Goal: Check status: Check status

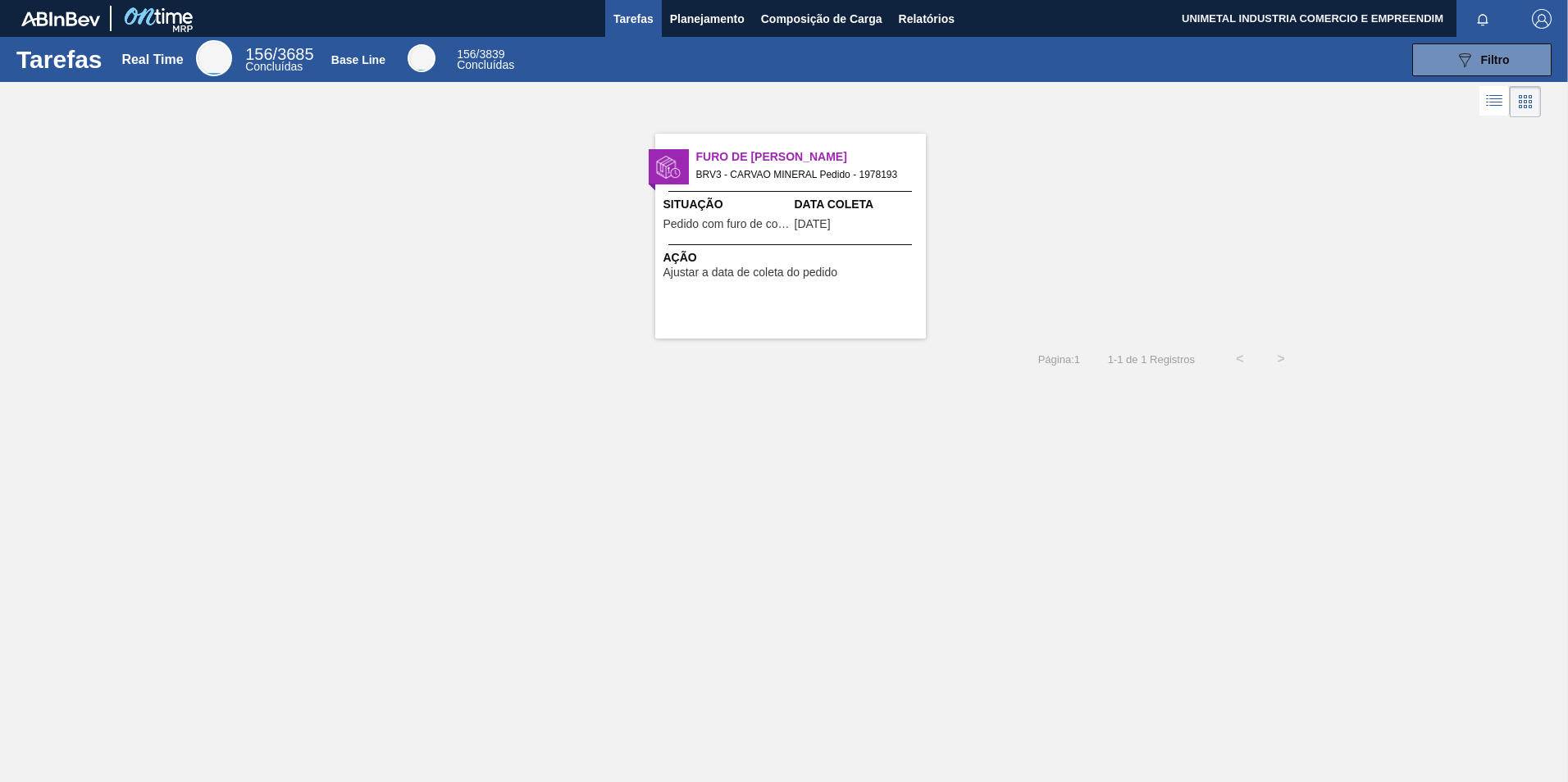
click at [805, 147] on div "Furo de Coleta BRV3 - CARVAO MINERAL Pedido - 1978193" at bounding box center [791, 163] width 271 height 35
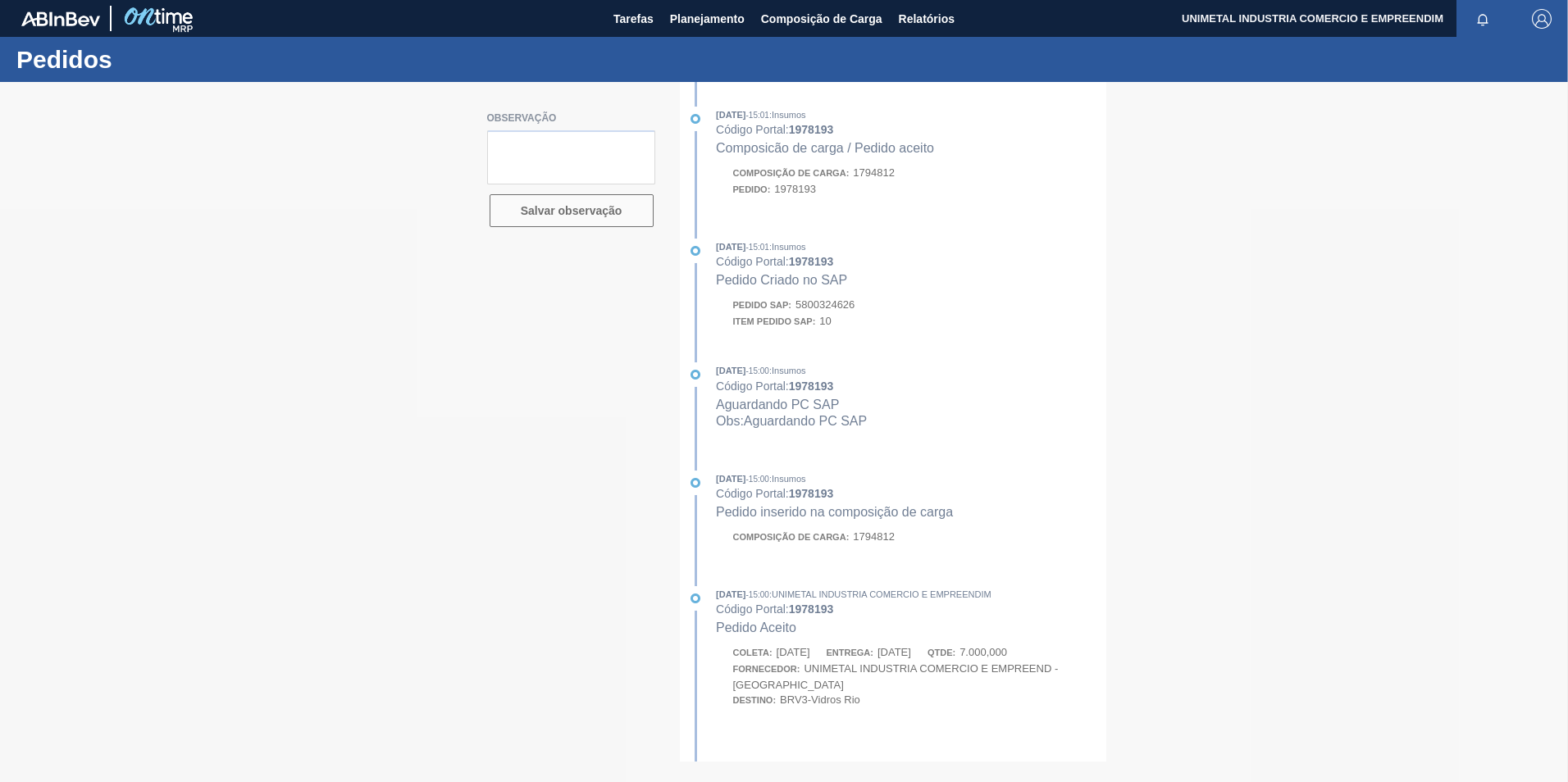
type textarea "pedido entregue com numeração de contrato 4600005922"
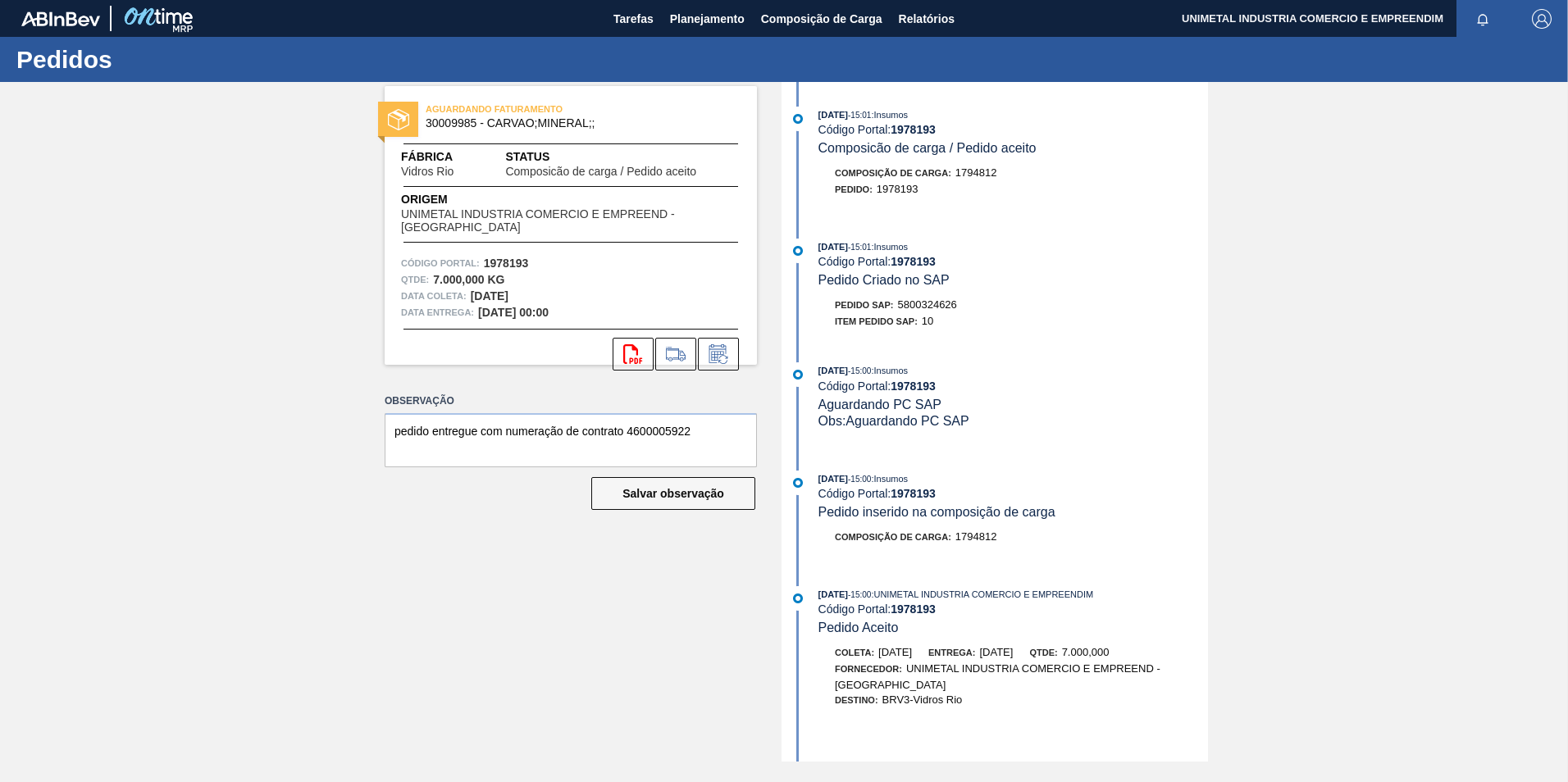
click at [911, 171] on span "Composição de Carga :" at bounding box center [892, 173] width 116 height 10
click at [623, 484] on button "Salvar observação" at bounding box center [673, 493] width 164 height 33
click at [624, 496] on button "Salvar observação" at bounding box center [673, 493] width 164 height 33
click at [624, 498] on button "Salvar observação" at bounding box center [673, 493] width 164 height 33
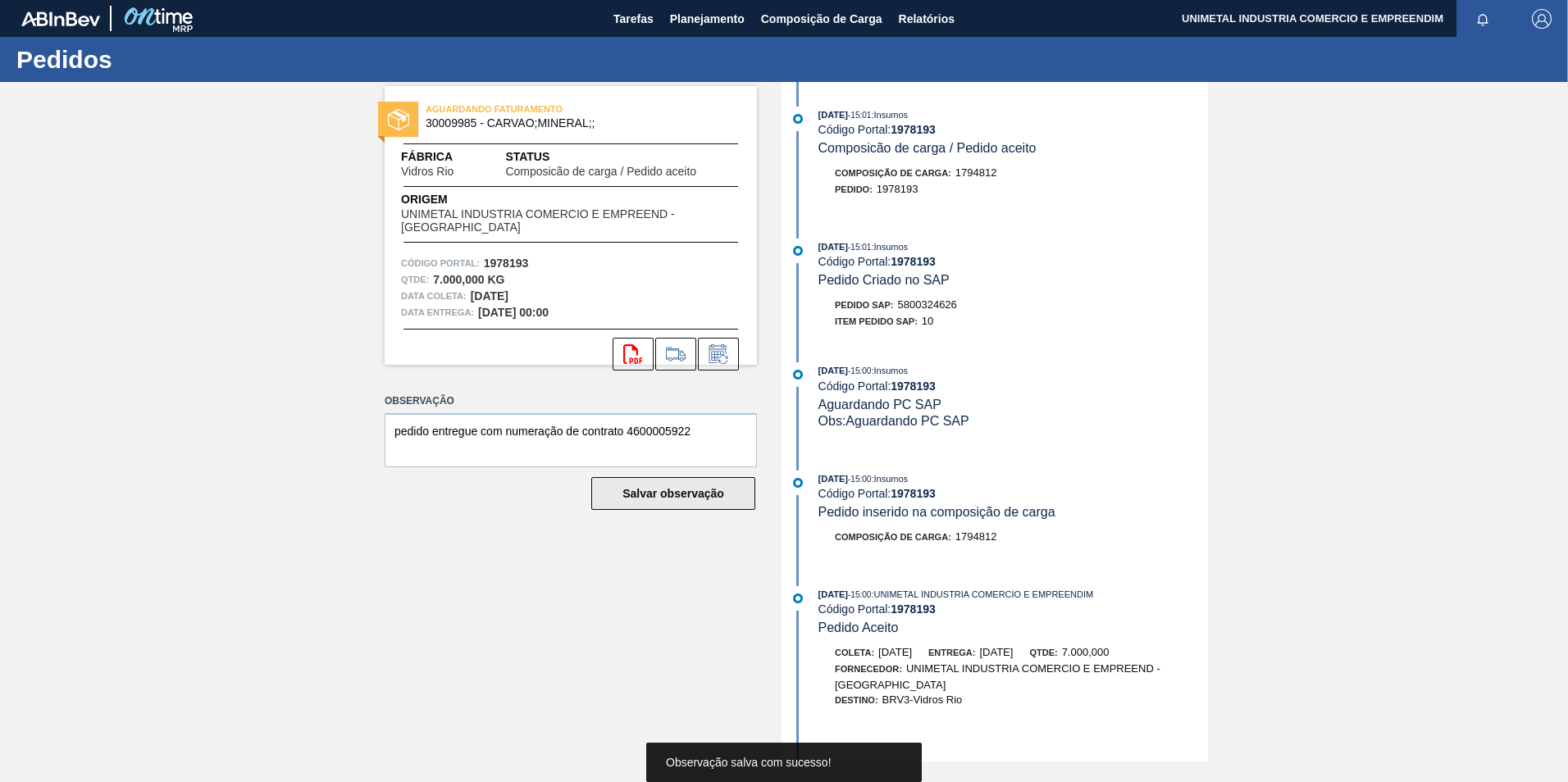
click at [624, 498] on button "Salvar observação" at bounding box center [673, 493] width 164 height 33
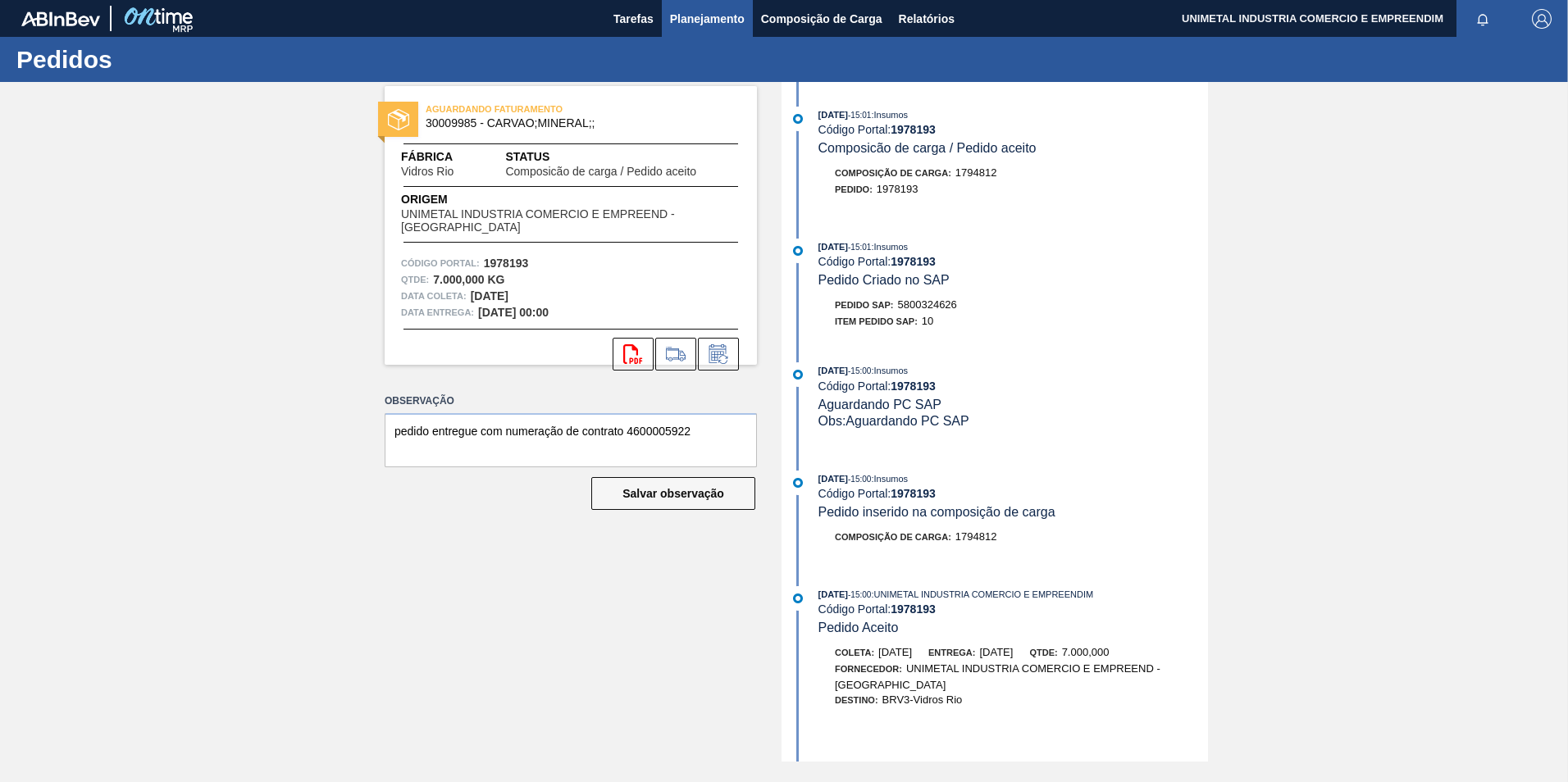
click at [700, 10] on span "Planejamento" at bounding box center [707, 19] width 74 height 20
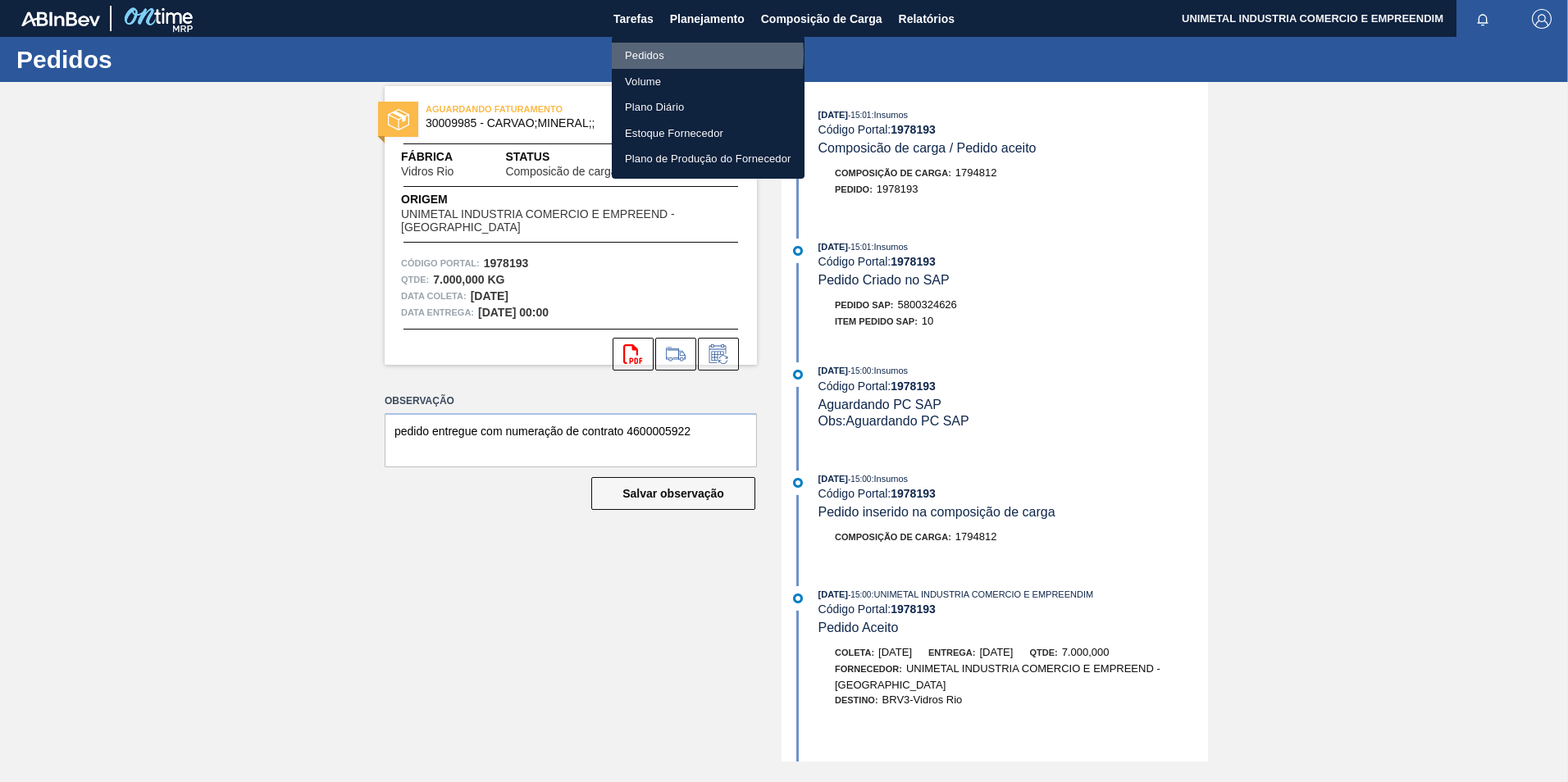
click at [678, 54] on li "Pedidos" at bounding box center [707, 56] width 192 height 26
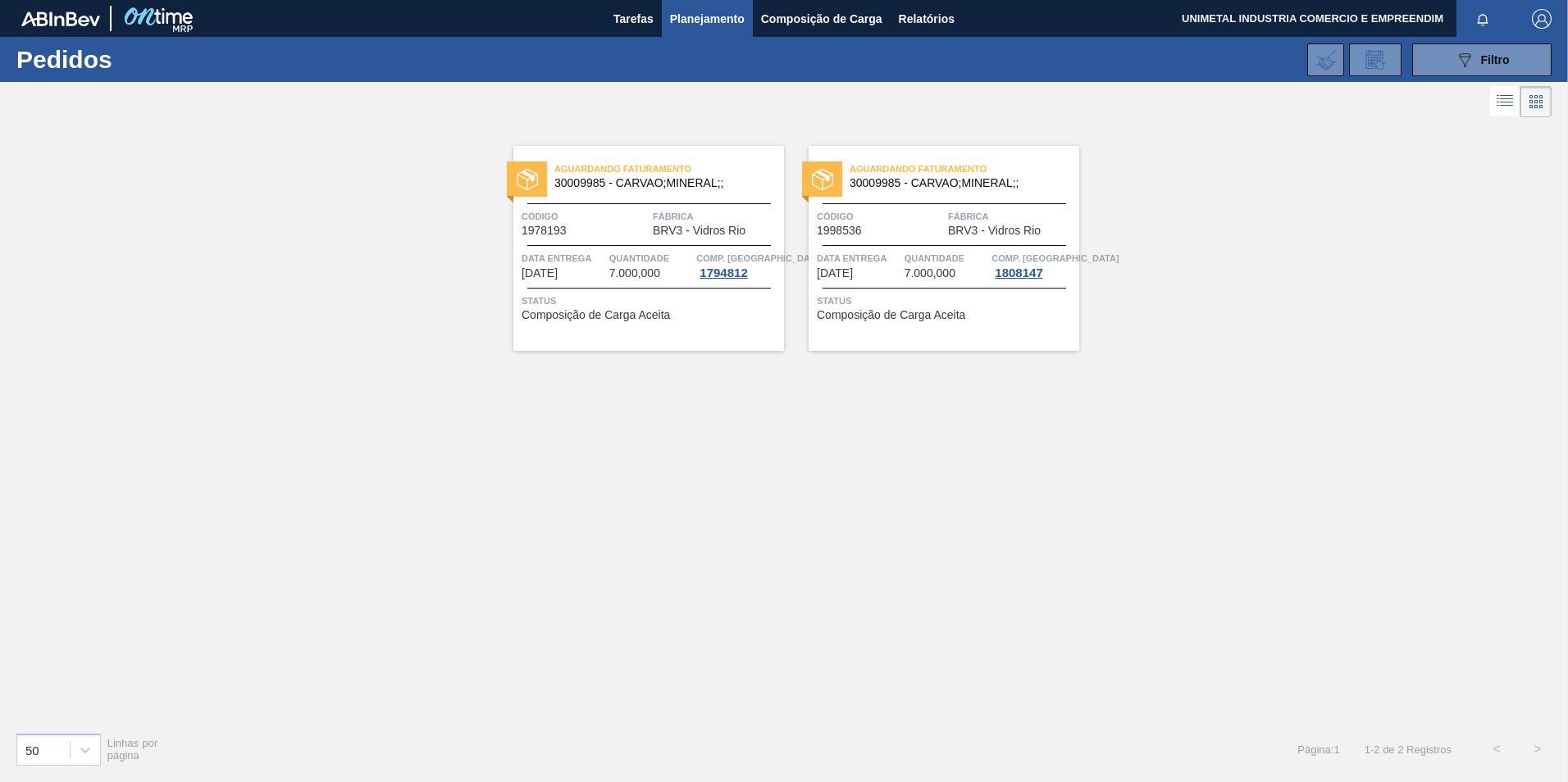
click at [720, 281] on div "Aguardando Faturamento 30009985 - CARVAO;MINERAL;; Código 1978193 Fábrica BRV3 …" at bounding box center [649, 248] width 271 height 205
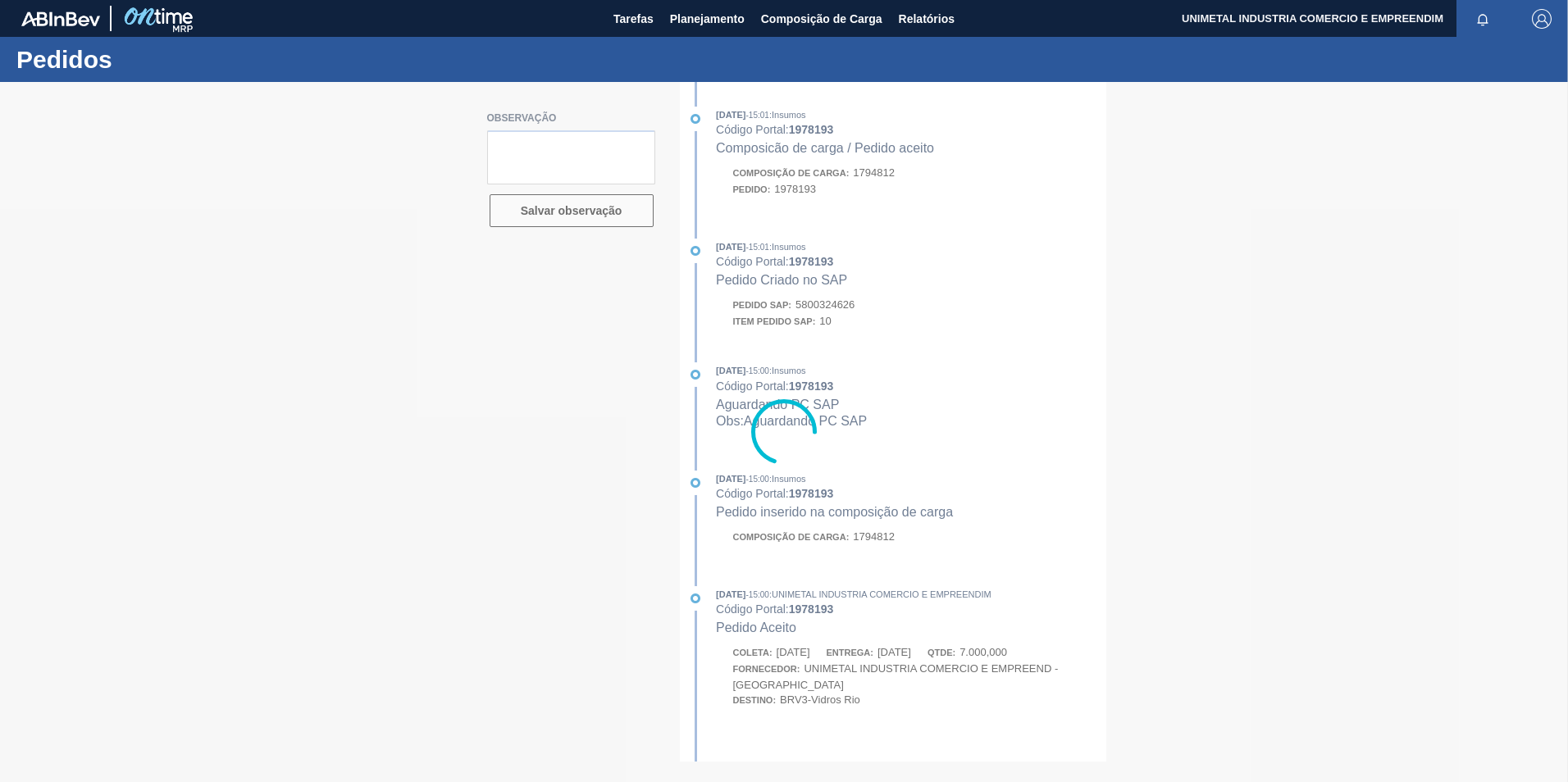
type textarea "pedido entregue com numeração de contrato 4600005922"
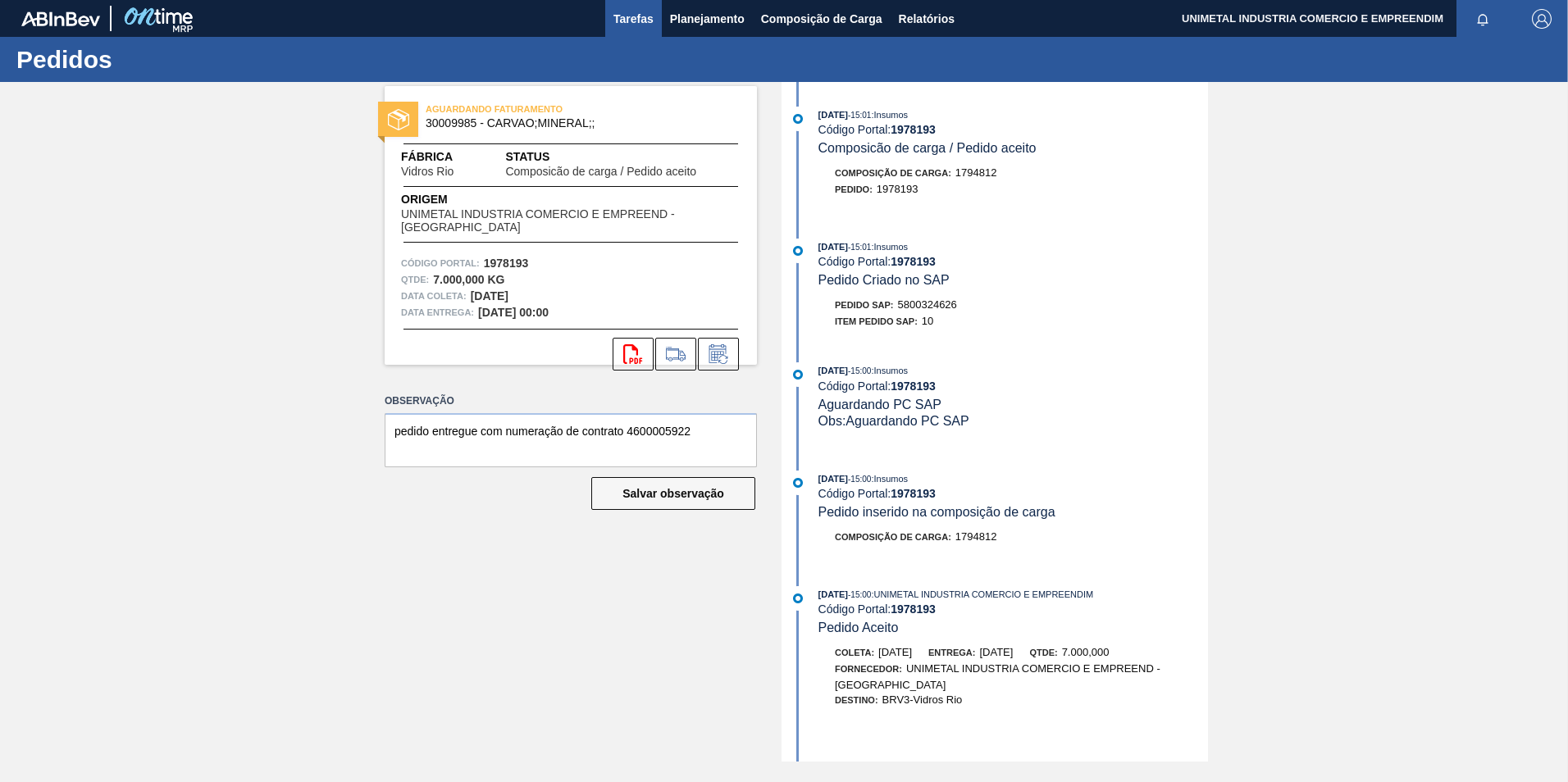
click at [636, 13] on span "Tarefas" at bounding box center [633, 19] width 40 height 20
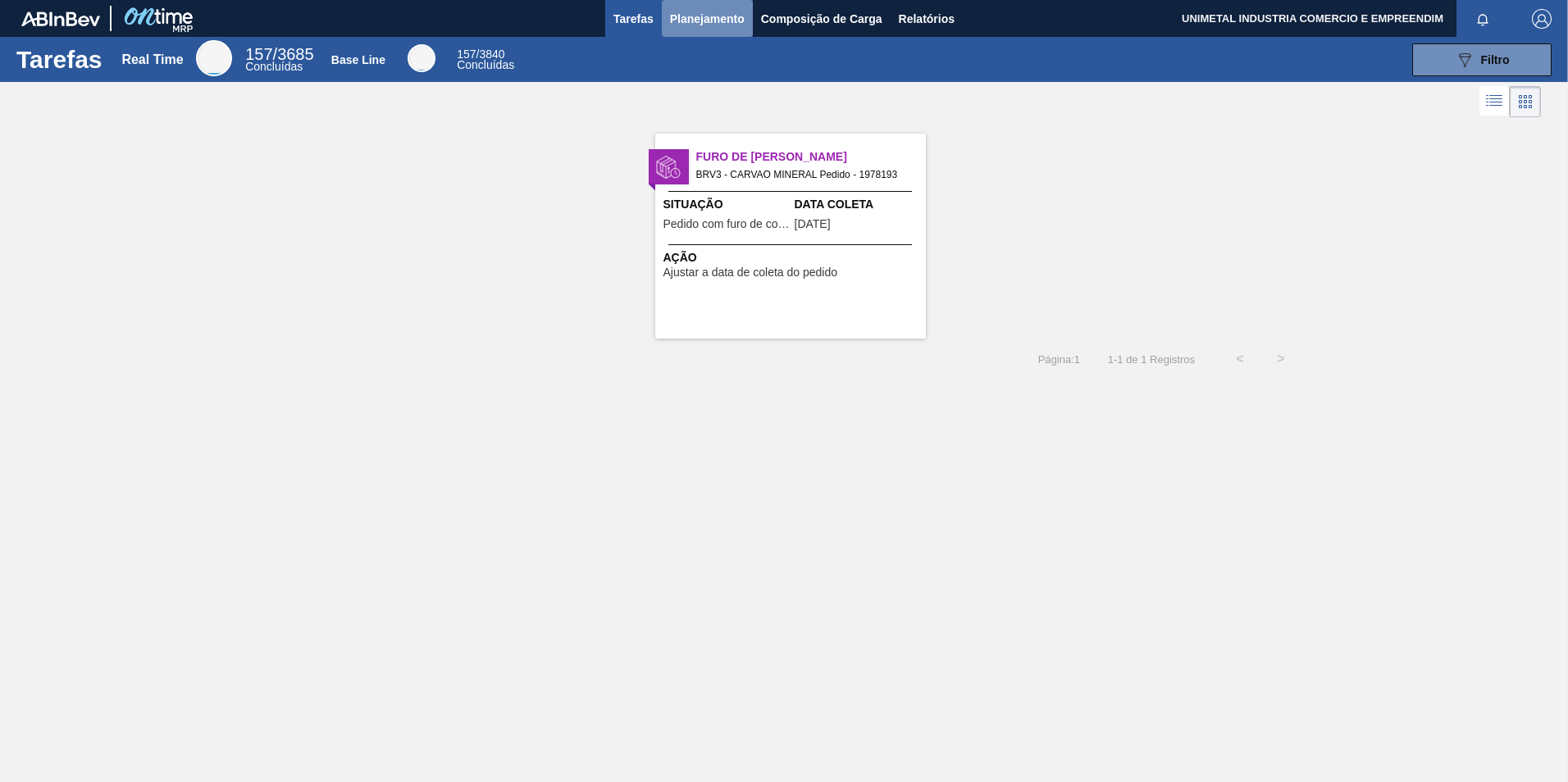
click at [715, 9] on span "Planejamento" at bounding box center [707, 19] width 74 height 20
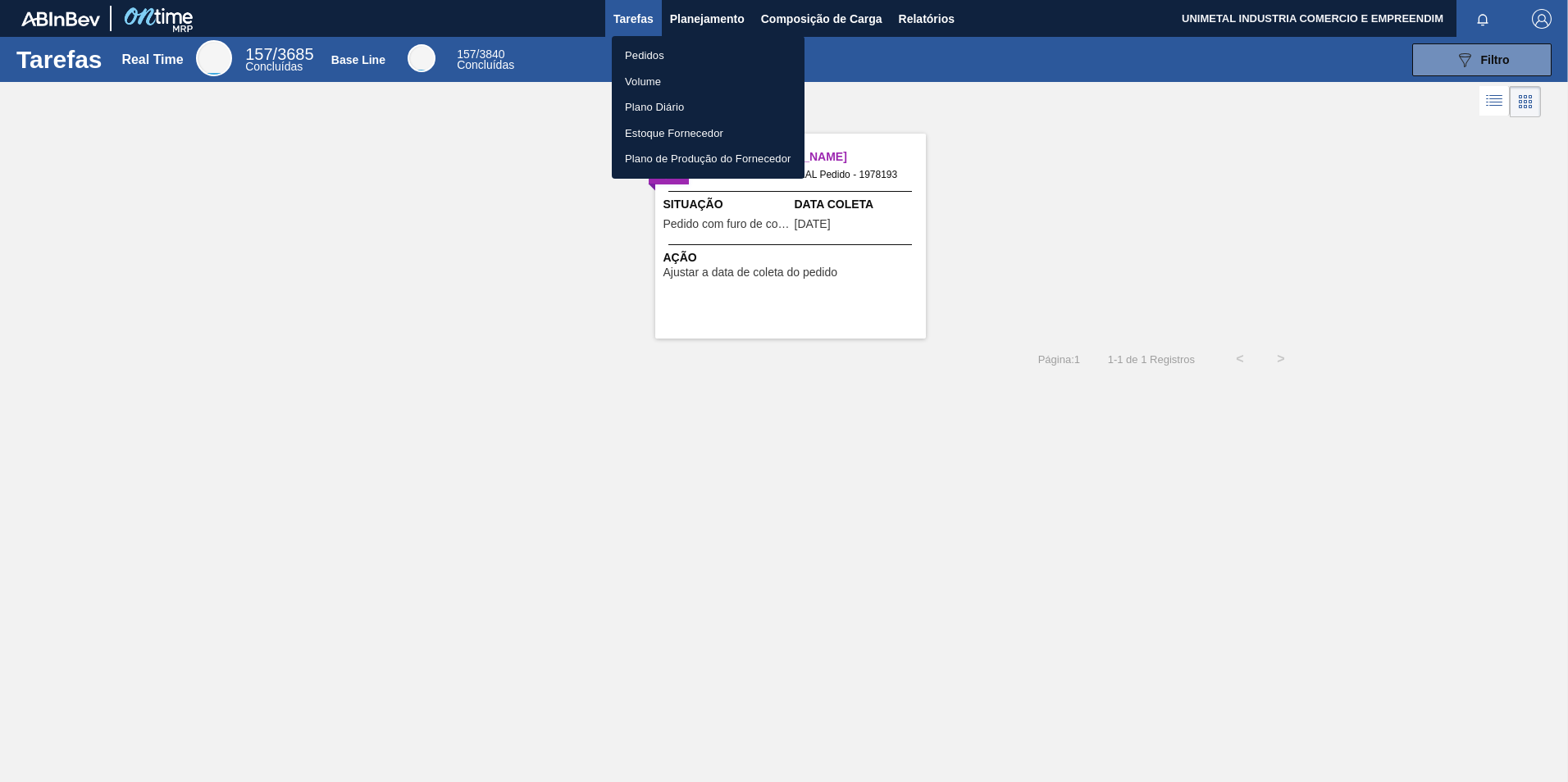
click at [650, 56] on li "Pedidos" at bounding box center [707, 56] width 192 height 26
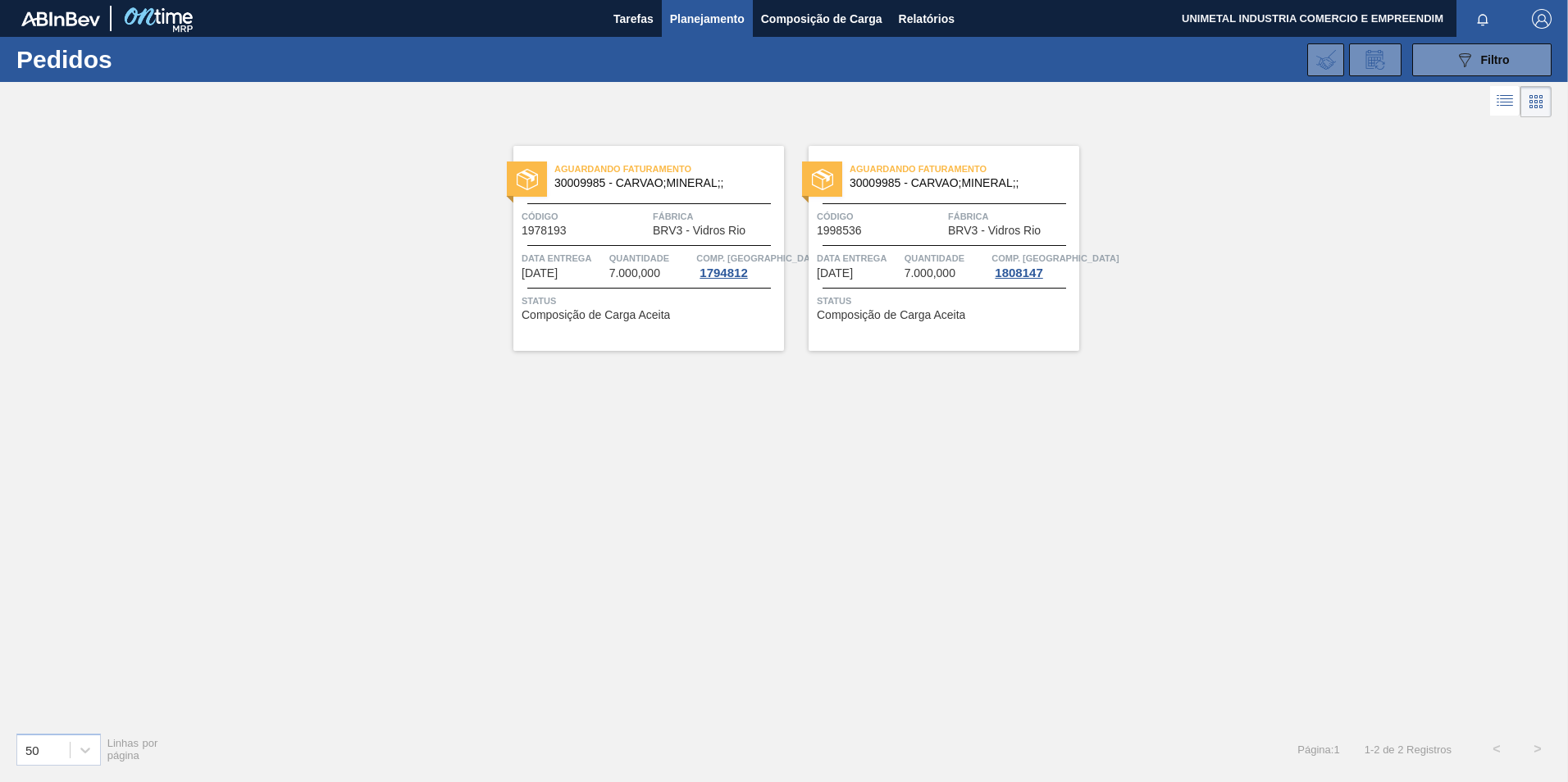
click at [692, 250] on span "Quantidade" at bounding box center [650, 258] width 83 height 16
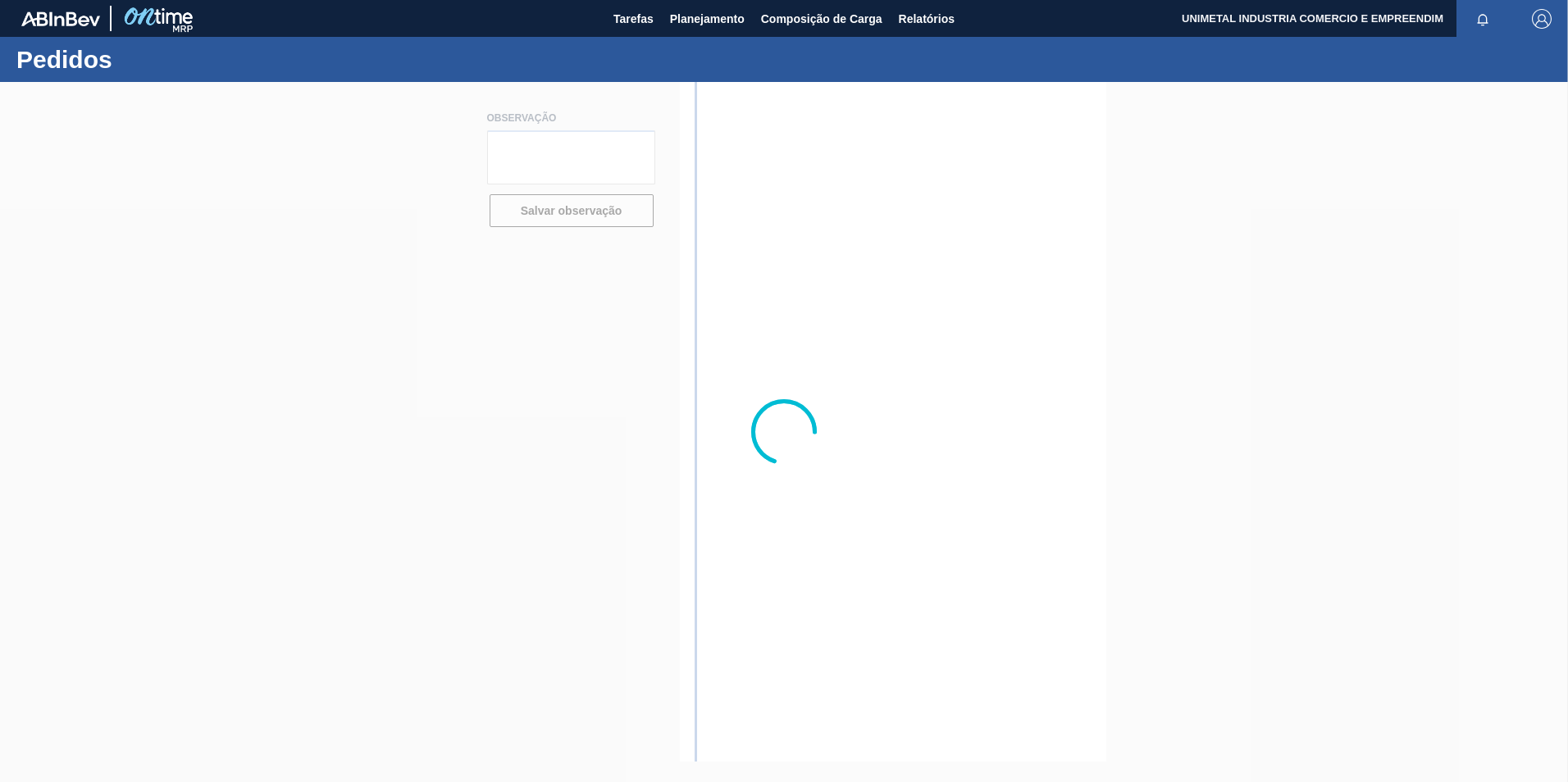
type textarea "pedido entregue com numeração de contrato 4600005922"
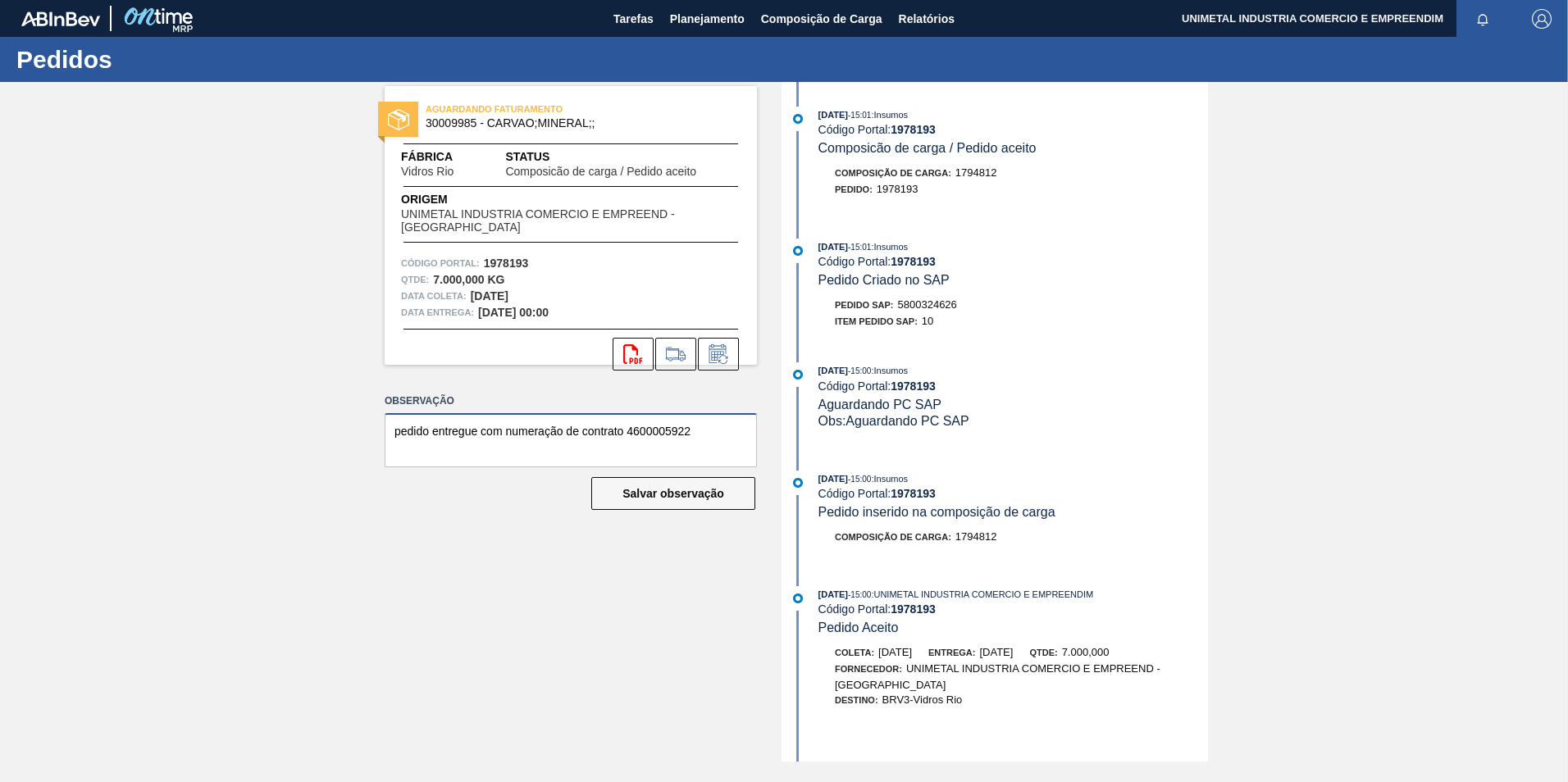
click at [679, 433] on textarea "pedido entregue com numeração de contrato 4600005922" at bounding box center [570, 440] width 372 height 54
